Goal: Task Accomplishment & Management: Use online tool/utility

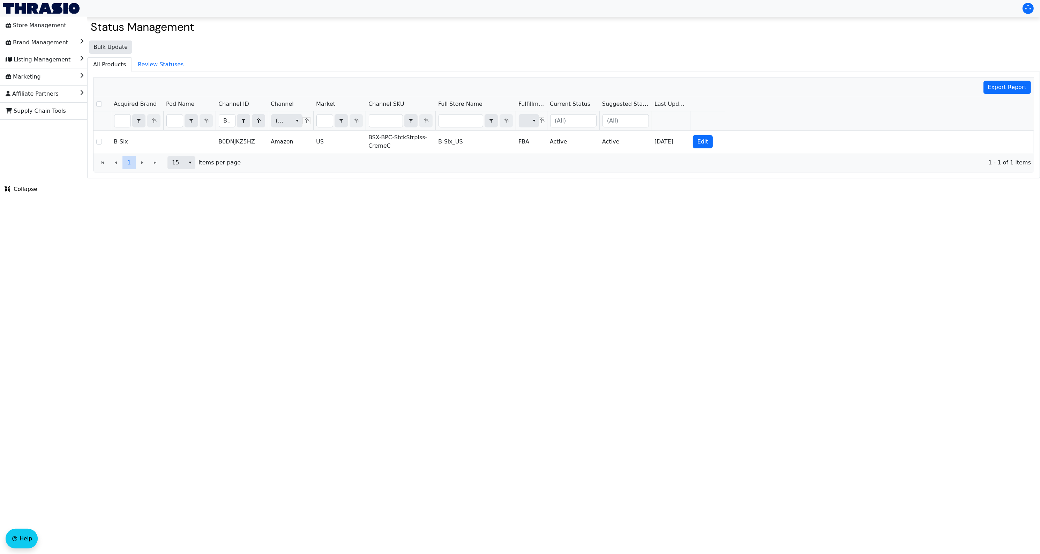
drag, startPoint x: 475, startPoint y: 409, endPoint x: 445, endPoint y: 438, distance: 41.9
click at [475, 178] on html "Store Management Brand Management Listing Management Marketing Affiliate Partne…" at bounding box center [520, 89] width 1040 height 178
click at [444, 178] on html "Store Management Brand Management Listing Management Marketing Affiliate Partne…" at bounding box center [520, 89] width 1040 height 178
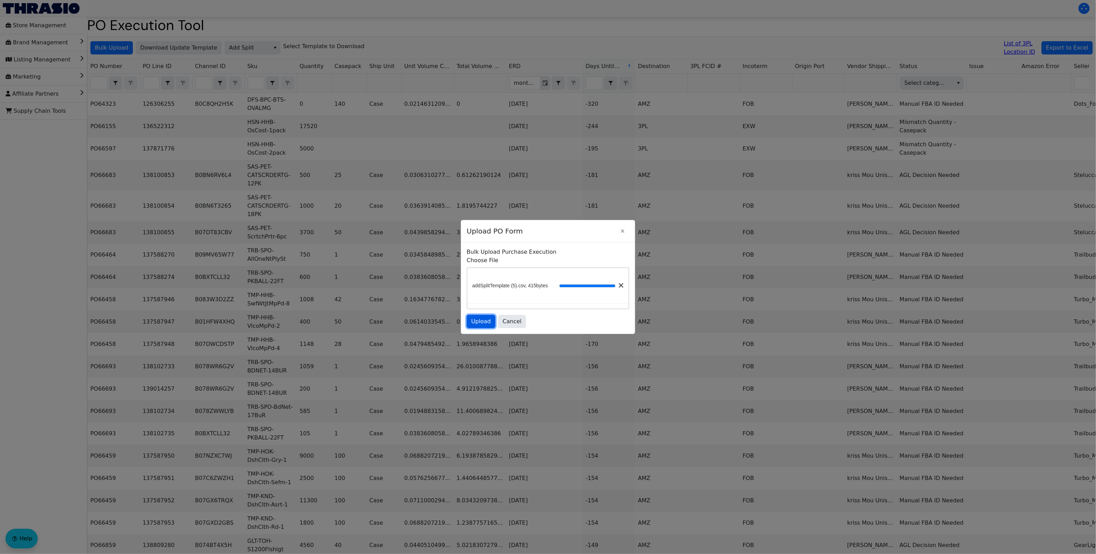
click at [481, 322] on span "Upload" at bounding box center [481, 321] width 20 height 8
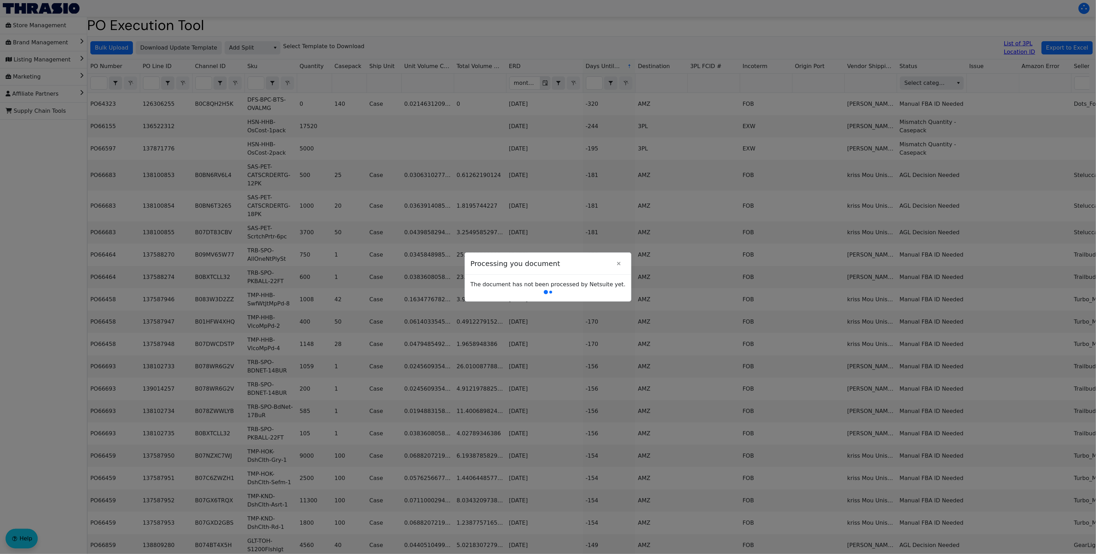
click at [448, 301] on div at bounding box center [548, 277] width 1096 height 554
click at [566, 198] on div at bounding box center [548, 277] width 1096 height 554
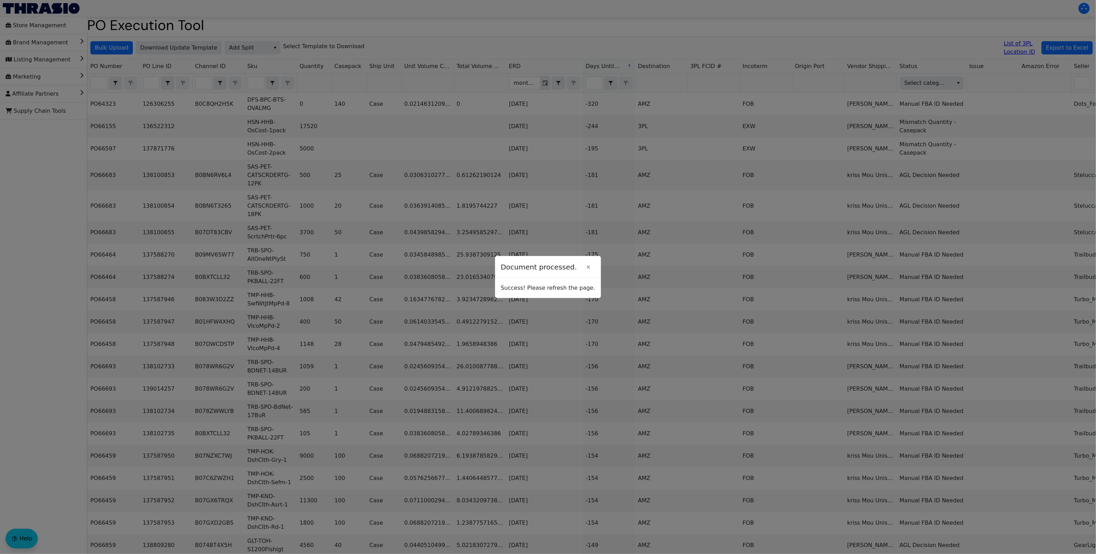
click at [562, 295] on div "Success! Please refresh the page." at bounding box center [548, 288] width 106 height 20
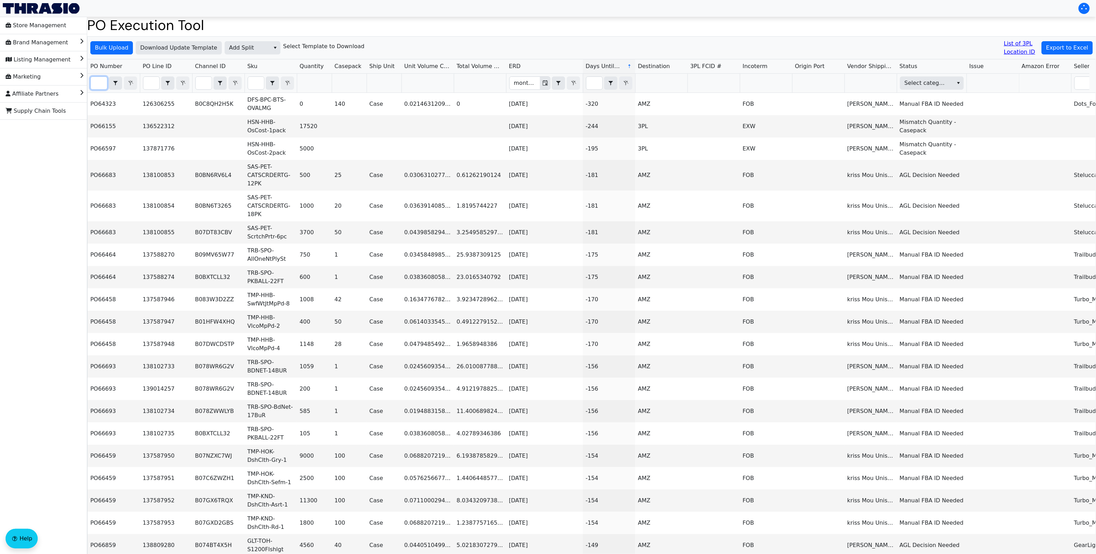
click at [99, 88] on input "Filter" at bounding box center [99, 83] width 16 height 13
paste input "PO67156"
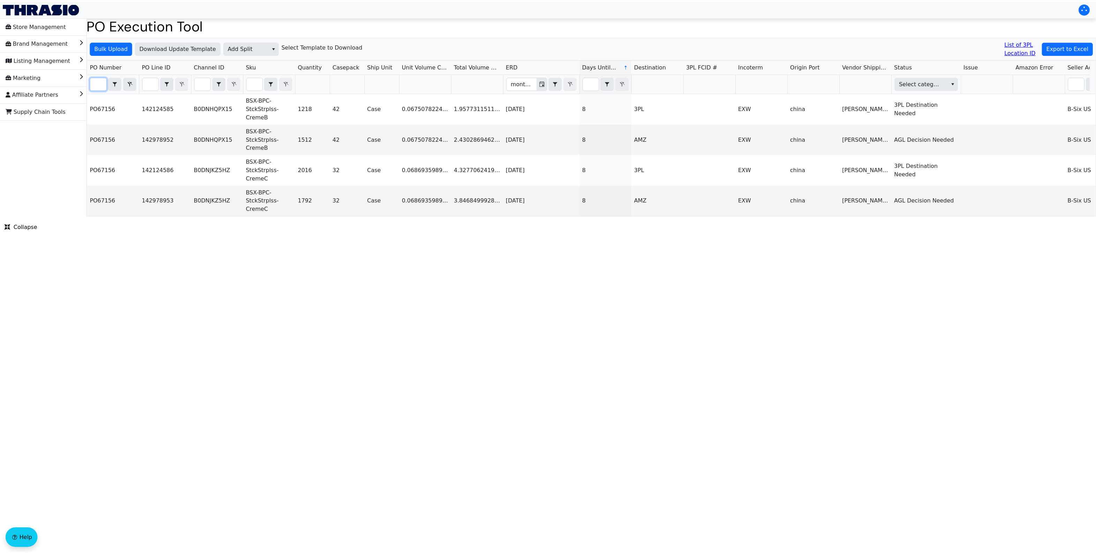
scroll to position [0, 13]
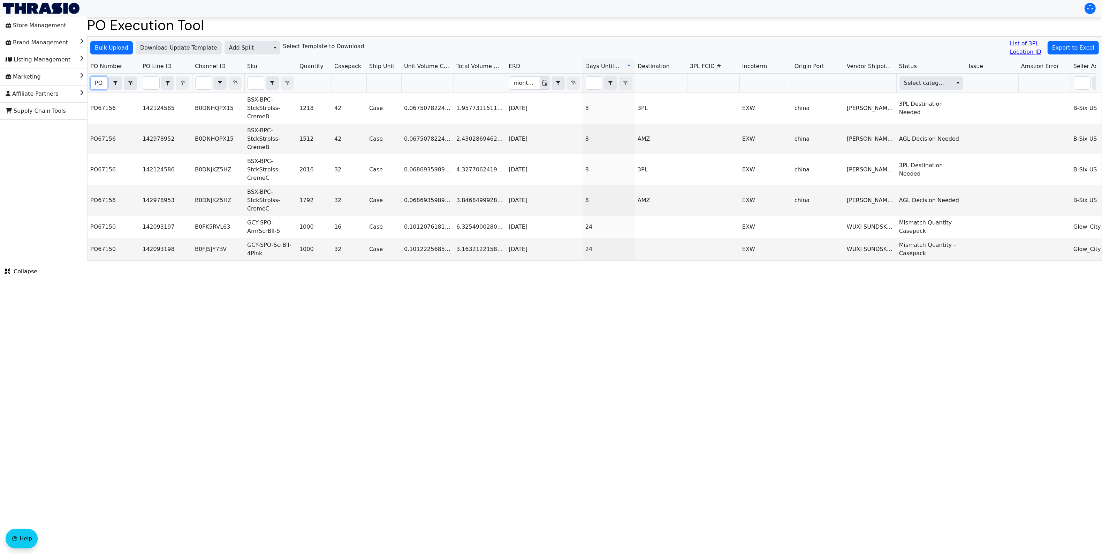
type input "P"
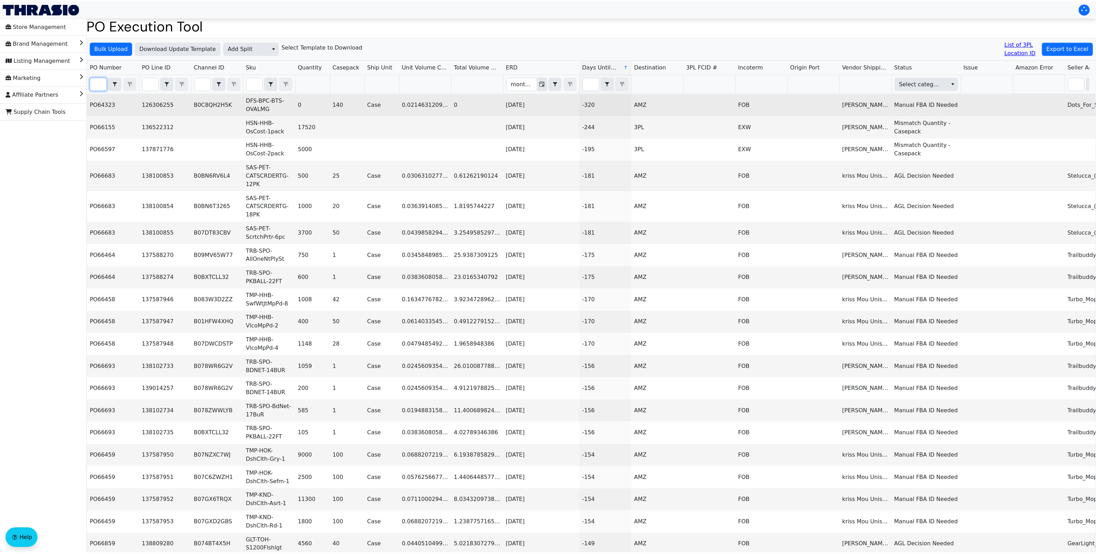
scroll to position [0, 0]
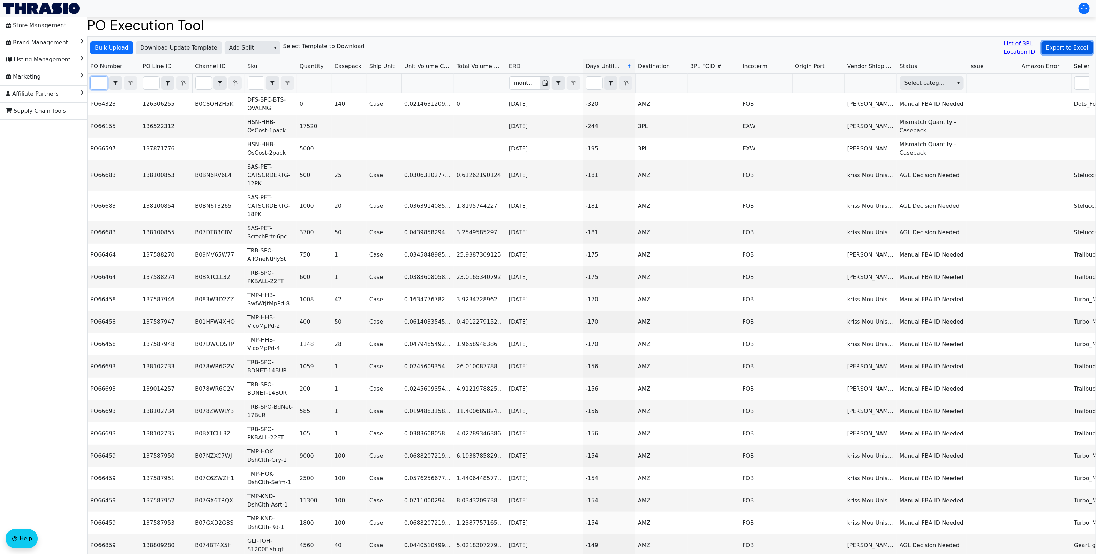
click at [1073, 44] on span "Export to Excel" at bounding box center [1067, 48] width 42 height 8
